Goal: Information Seeking & Learning: Learn about a topic

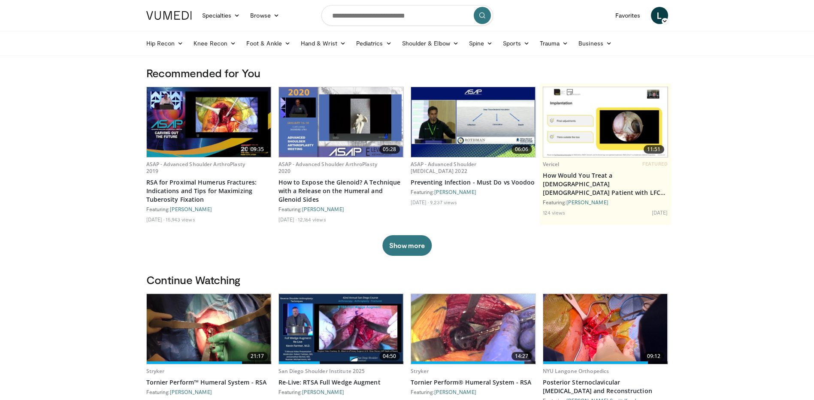
click at [384, 28] on form at bounding box center [408, 15] width 172 height 31
click at [384, 17] on input "Search topics, interventions" at bounding box center [408, 15] width 172 height 21
type input "**********"
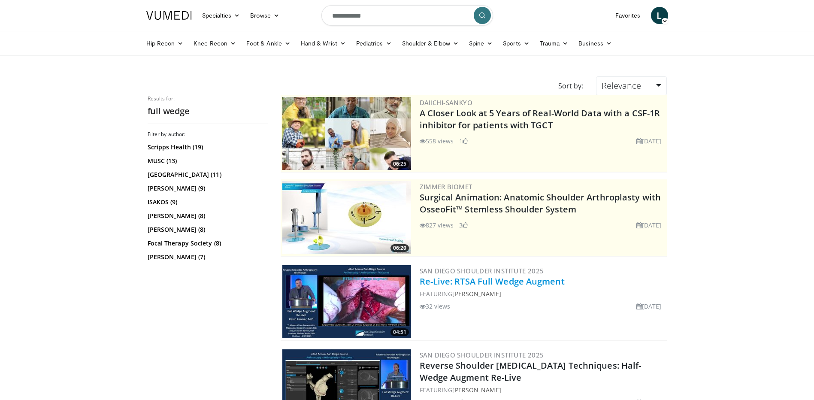
click at [477, 279] on link "Re-Live: RTSA Full Wedge Augment" at bounding box center [492, 282] width 145 height 12
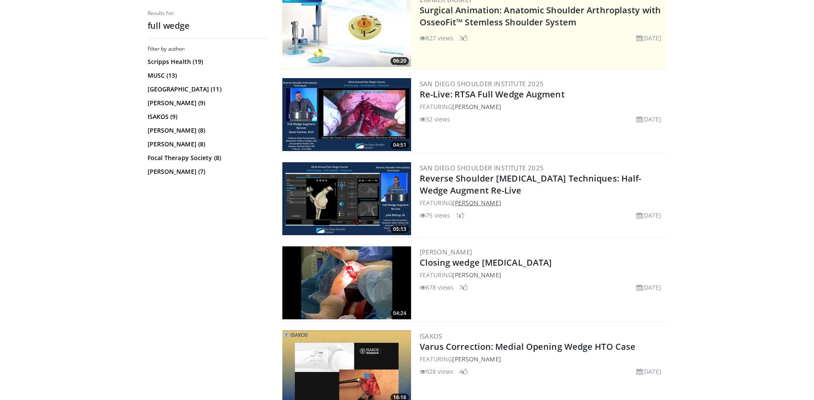
scroll to position [215, 0]
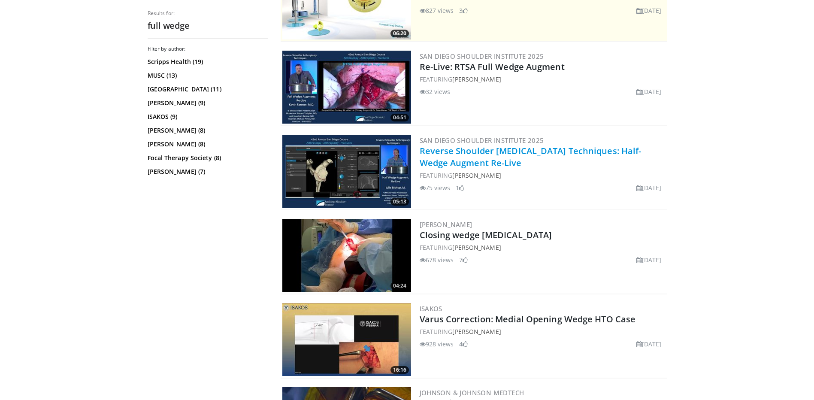
click at [444, 161] on link "Reverse Shoulder [MEDICAL_DATA] Techniques: Half-Wedge Augment Re-Live" at bounding box center [531, 157] width 222 height 24
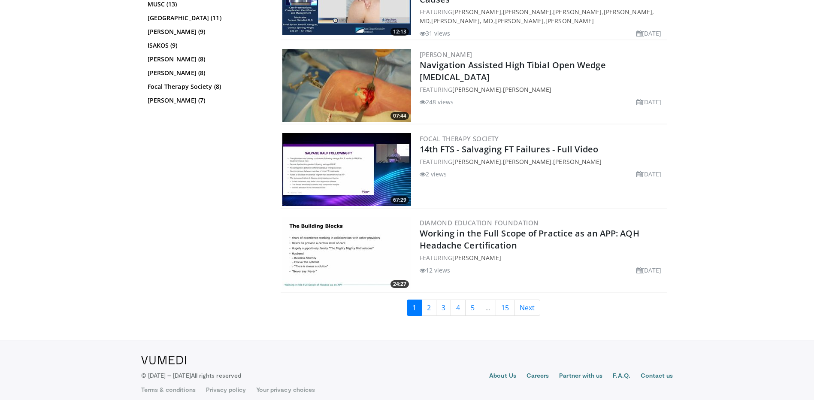
scroll to position [2075, 0]
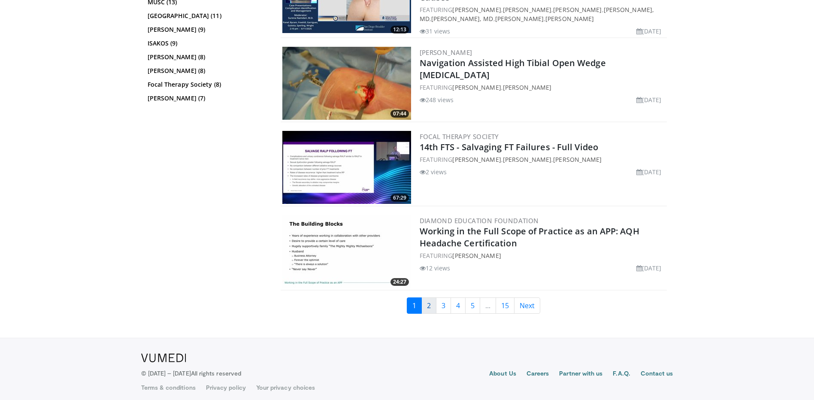
click at [428, 300] on link "2" at bounding box center [429, 305] width 15 height 16
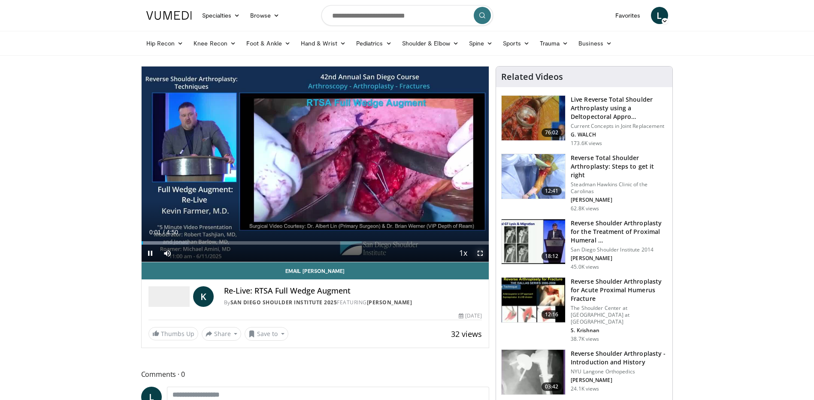
click at [478, 255] on span "Video Player" at bounding box center [480, 253] width 17 height 17
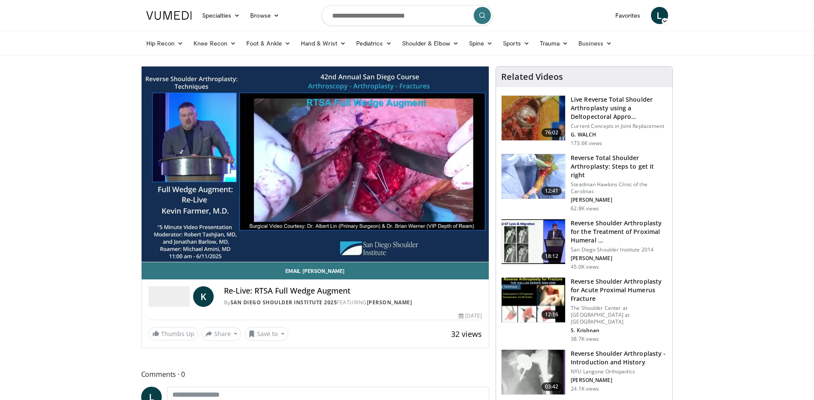
click at [540, 176] on img at bounding box center [534, 176] width 64 height 45
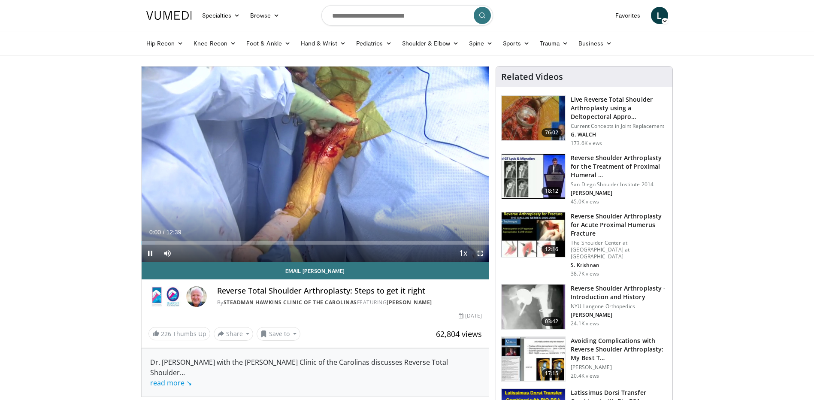
click at [481, 254] on span "Video Player" at bounding box center [480, 253] width 17 height 17
click at [142, 252] on span "Video Player" at bounding box center [150, 253] width 17 height 17
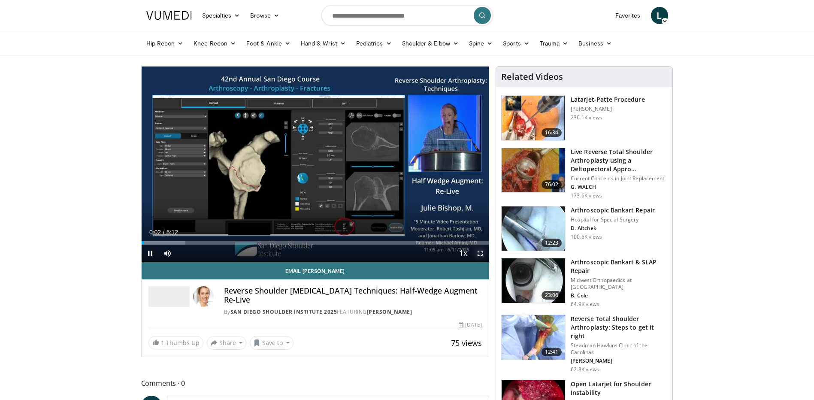
click at [478, 255] on span "Video Player" at bounding box center [480, 253] width 17 height 17
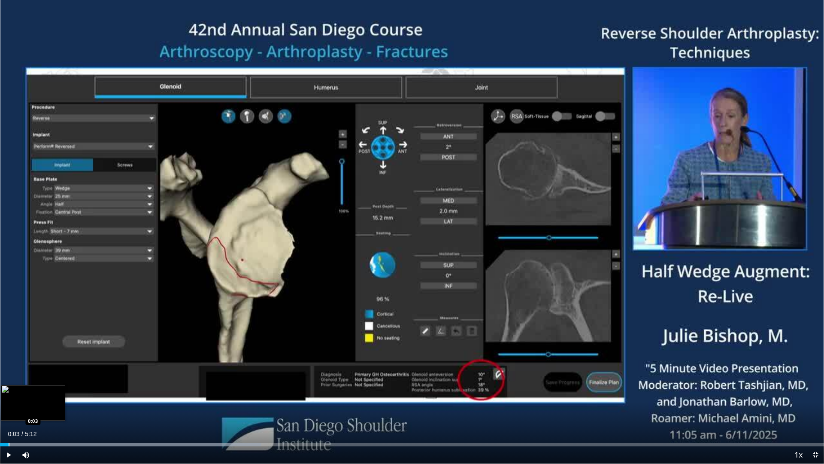
click at [9, 400] on div "Loaded : 31.70% 0:03 0:03" at bounding box center [412, 442] width 824 height 8
click at [9, 400] on span "Video Player" at bounding box center [8, 454] width 17 height 17
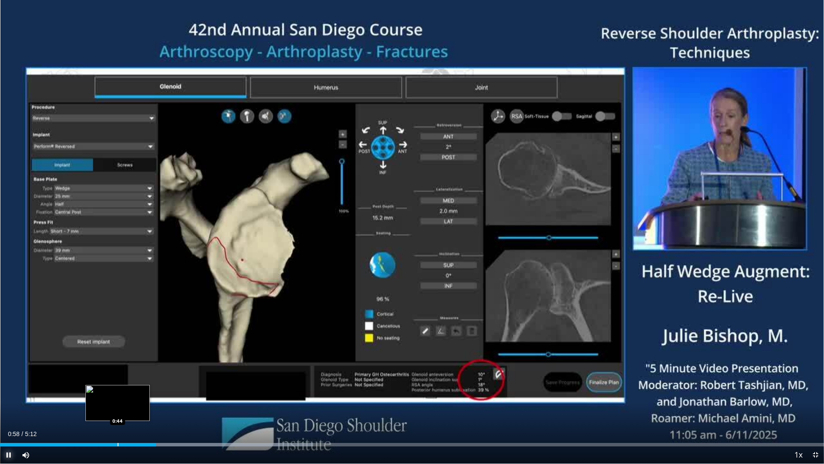
click at [118, 400] on div "Progress Bar" at bounding box center [118, 444] width 1 height 3
click at [155, 400] on div "Progress Bar" at bounding box center [155, 444] width 1 height 3
click at [126, 400] on div "Loaded : 41.21% 0:59 0:48" at bounding box center [412, 444] width 824 height 3
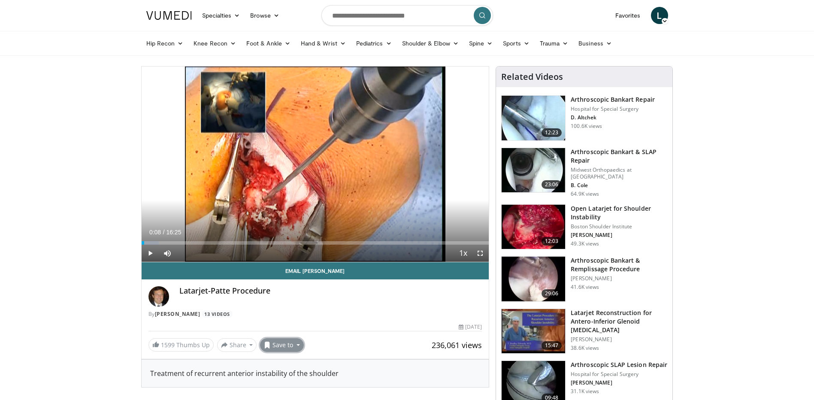
click at [276, 341] on button "Save to" at bounding box center [282, 345] width 44 height 14
click at [282, 365] on span "Add to Favorites" at bounding box center [297, 363] width 53 height 9
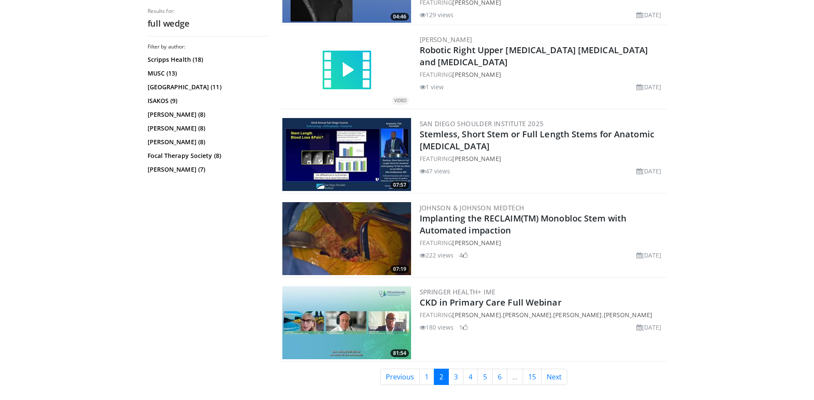
scroll to position [2075, 0]
